Goal: Download file/media

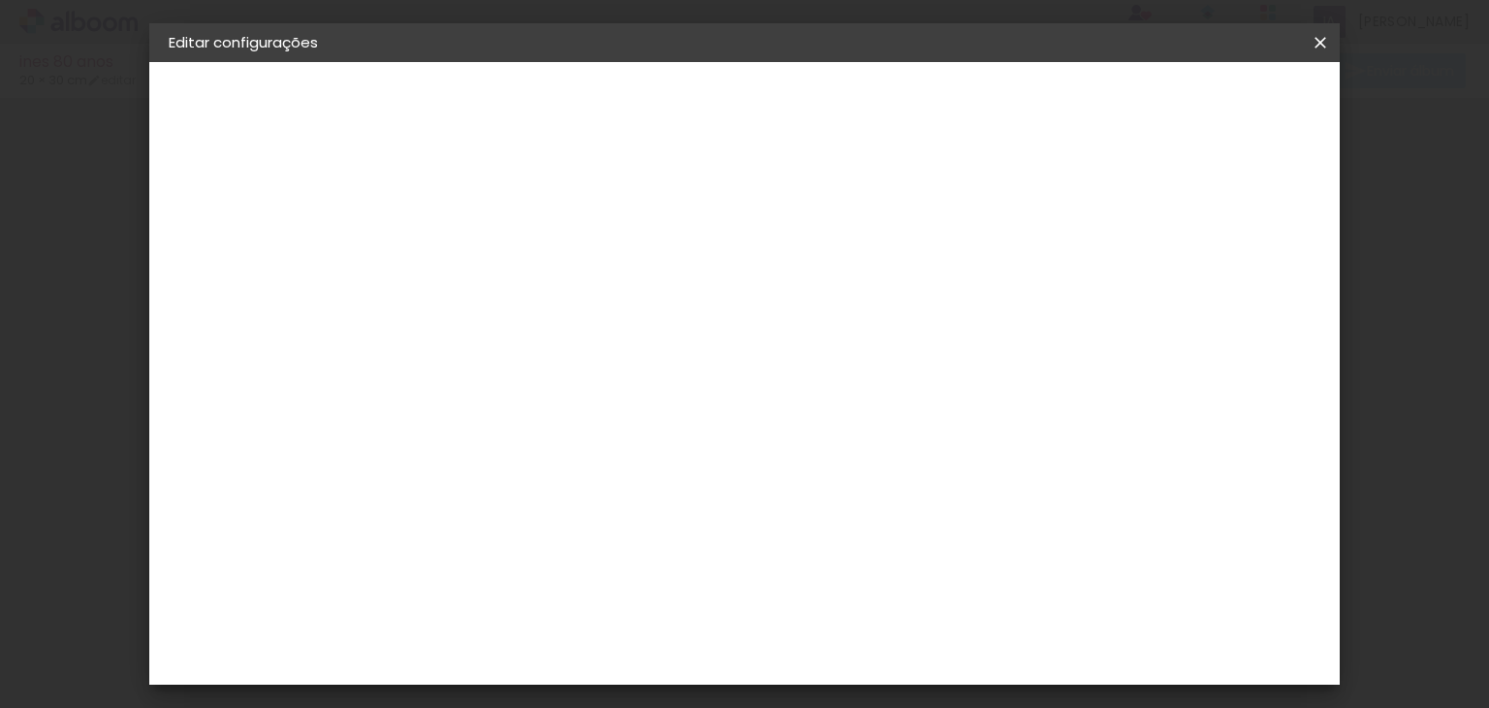
type input "20"
type input "2"
click at [862, 660] on input "60" at bounding box center [852, 658] width 50 height 29
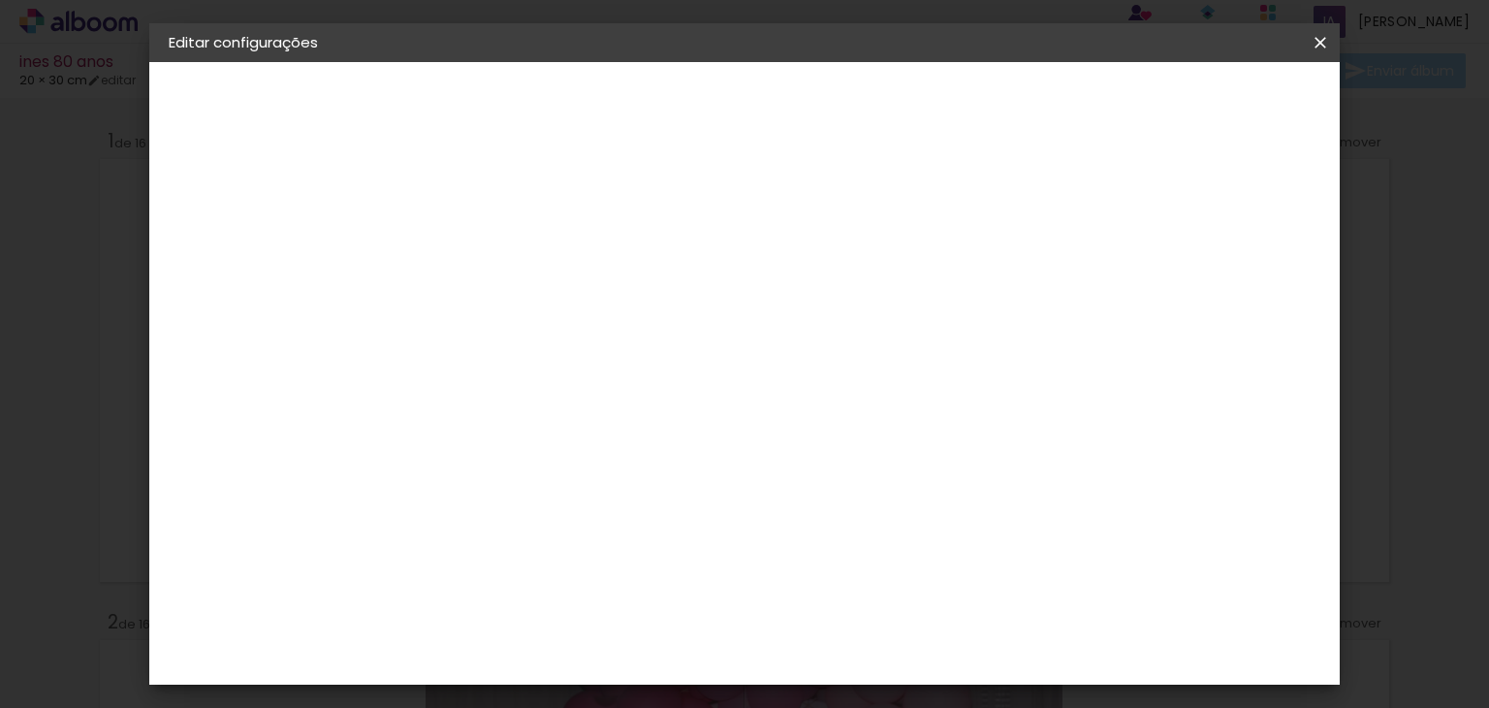
type input "30"
type paper-input "30"
click at [775, 231] on div at bounding box center [766, 222] width 17 height 17
type paper-checkbox "on"
click at [871, 96] on span "Salvar configurações" at bounding box center [822, 109] width 99 height 27
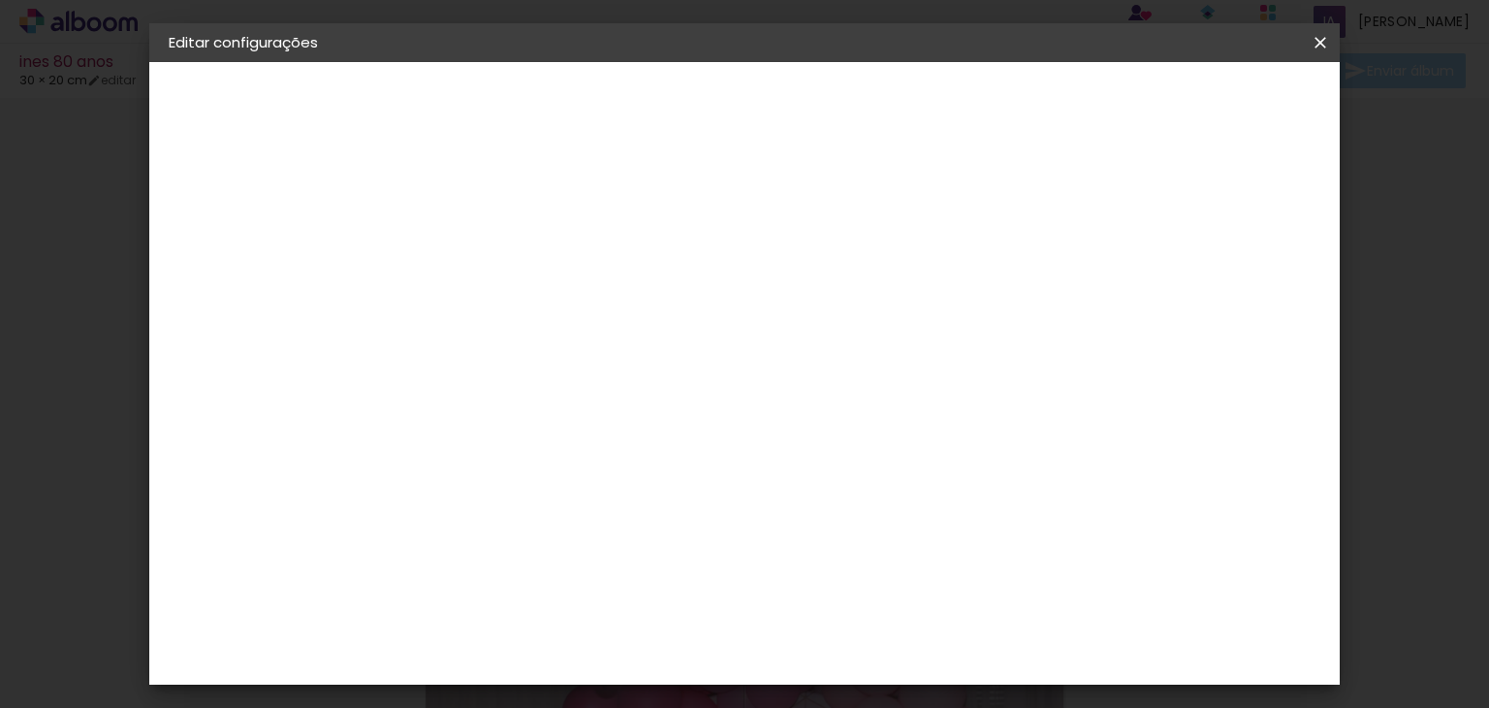
click at [871, 99] on span "Salvar configurações" at bounding box center [822, 109] width 99 height 27
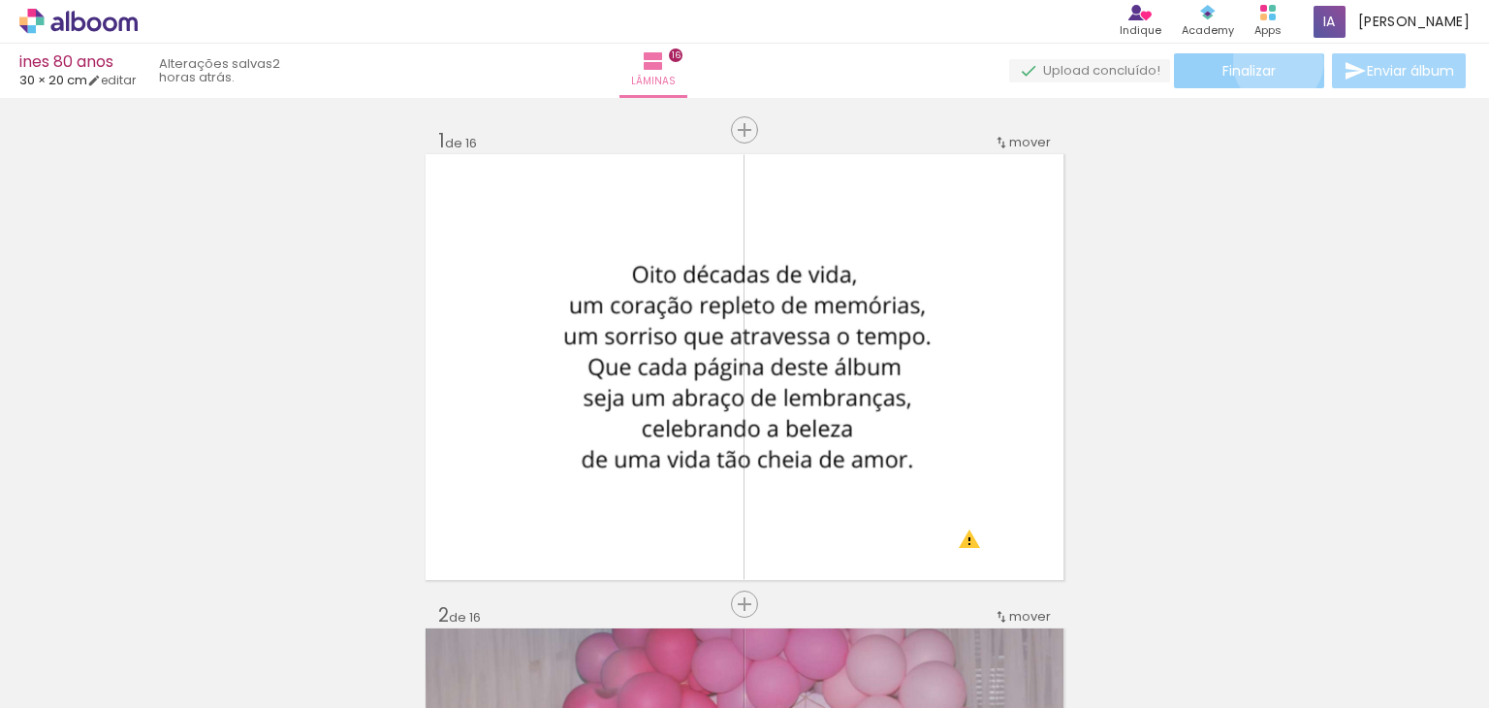
click at [1271, 62] on paper-button "Finalizar" at bounding box center [1249, 70] width 150 height 35
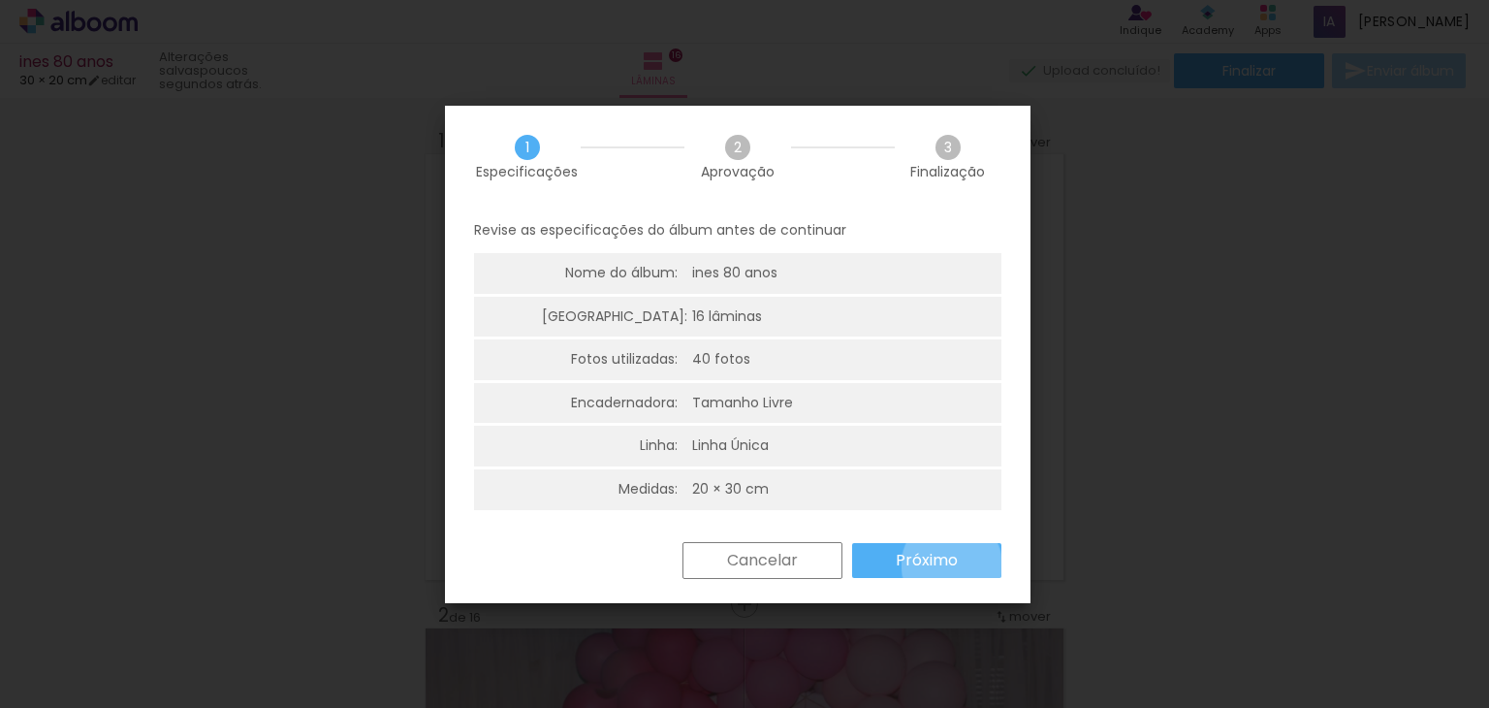
click at [0, 0] on slot "Próximo" at bounding box center [0, 0] width 0 height 0
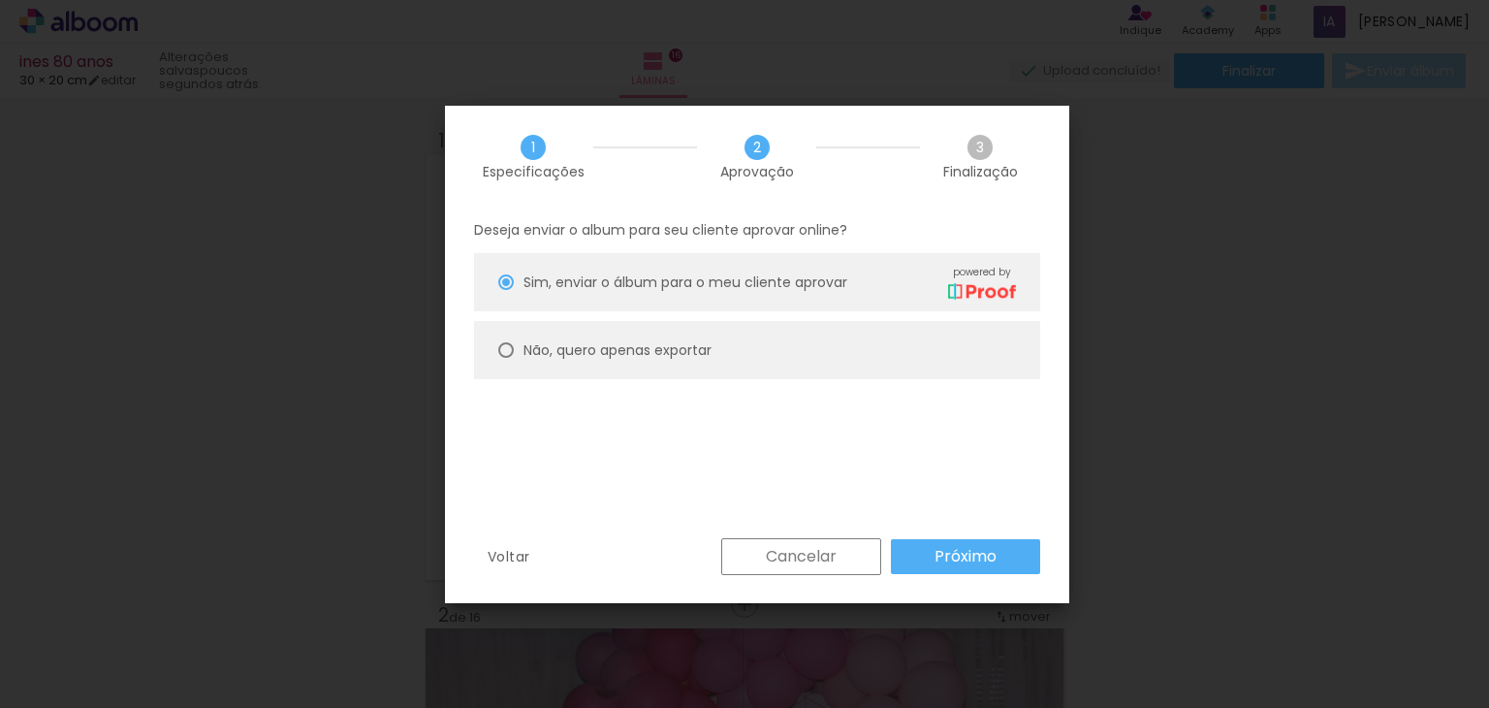
click at [0, 0] on slot "Não, quero apenas exportar" at bounding box center [0, 0] width 0 height 0
type paper-radio-button "on"
click at [0, 0] on slot "Próximo" at bounding box center [0, 0] width 0 height 0
type input "Alta, 300 DPI"
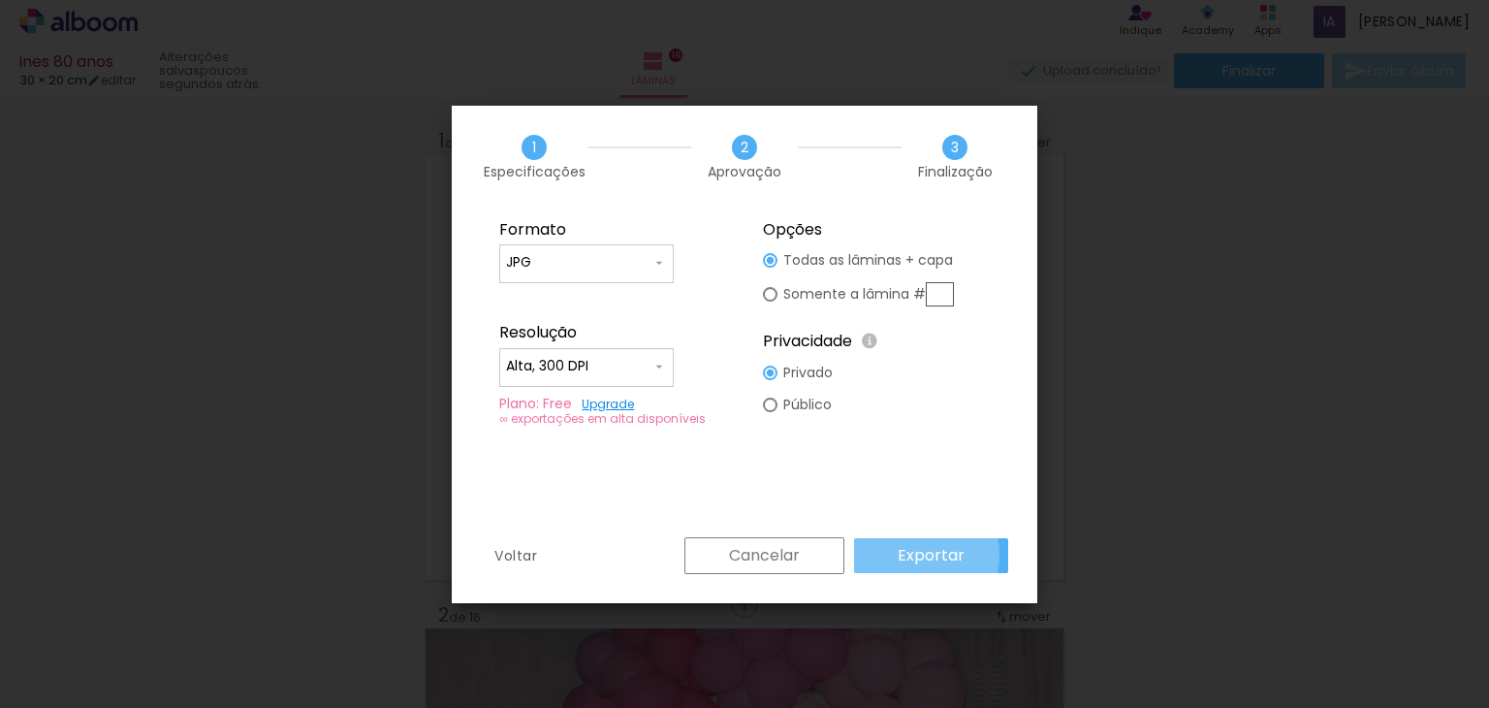
click at [0, 0] on slot "Exportar" at bounding box center [0, 0] width 0 height 0
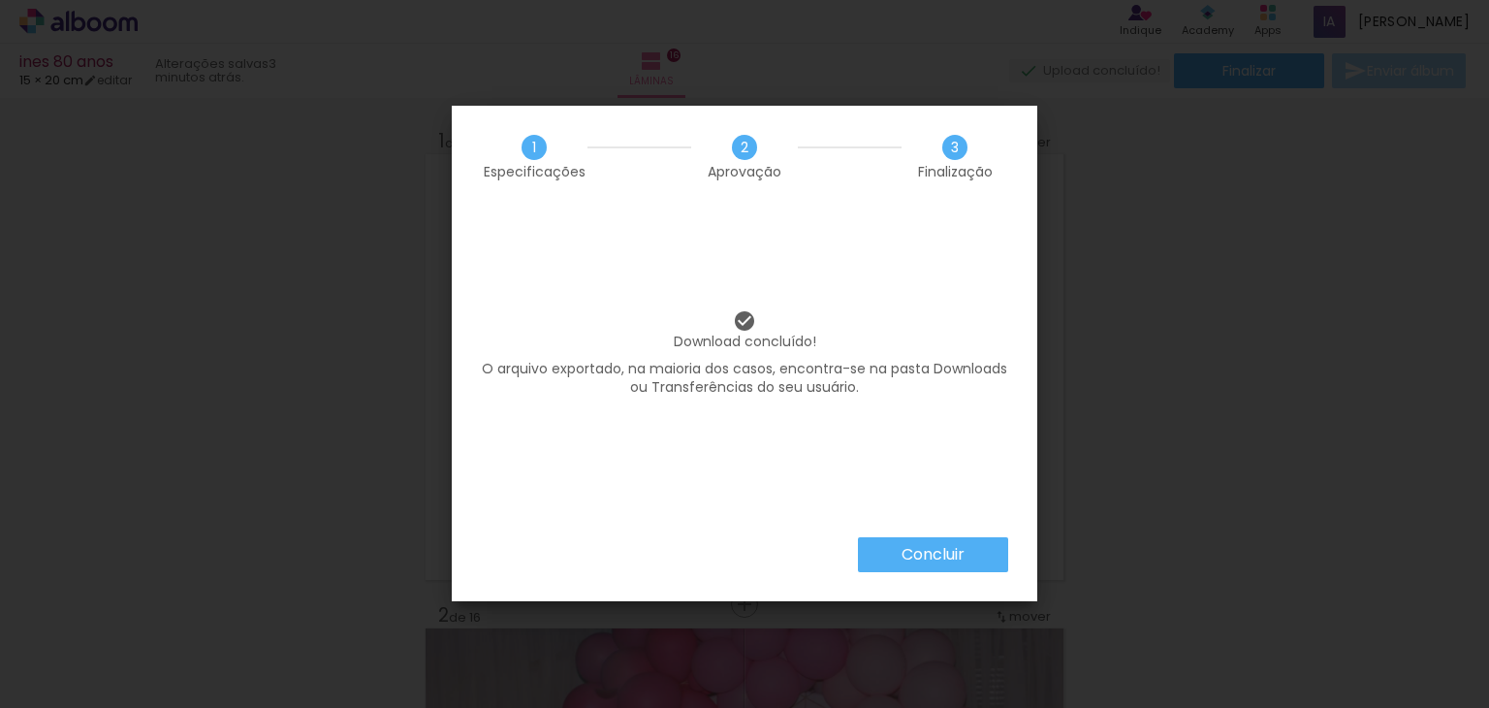
click at [923, 540] on paper-button "Concluir" at bounding box center [933, 554] width 150 height 35
